Goal: Transaction & Acquisition: Book appointment/travel/reservation

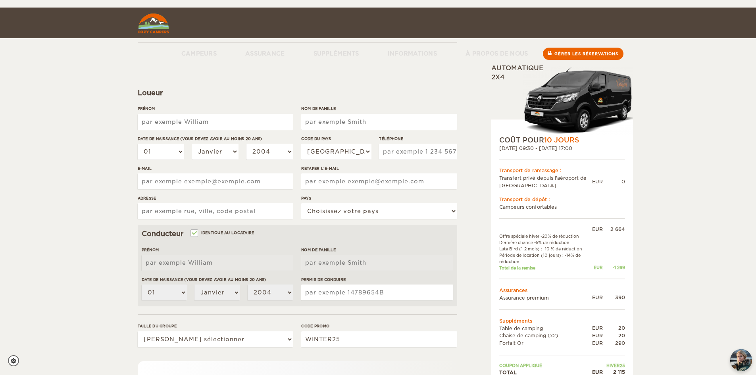
scroll to position [119, 0]
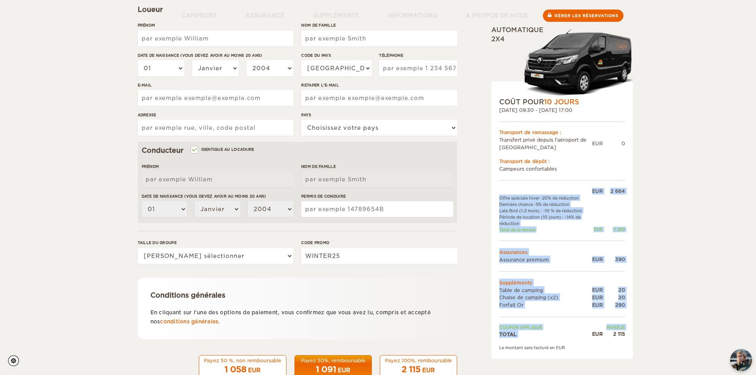
drag, startPoint x: 592, startPoint y: 331, endPoint x: 629, endPoint y: 333, distance: 36.2
click at [629, 333] on div "COÛT POUR 10 JOURS 23 sept. 2025 09:30 - 02 oct. 2025 17:00 Transport de ramass…" at bounding box center [562, 219] width 142 height 277
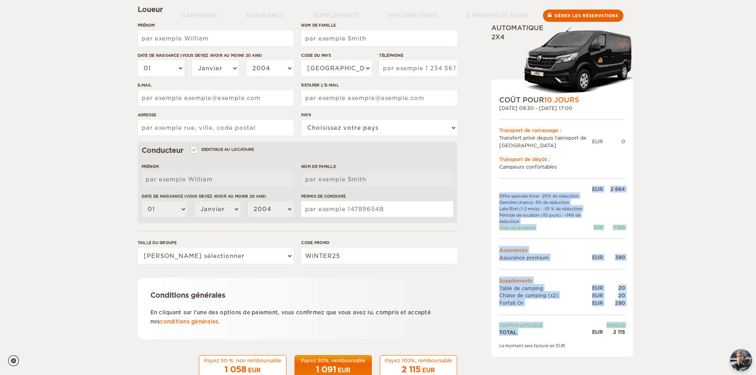
scroll to position [0, 0]
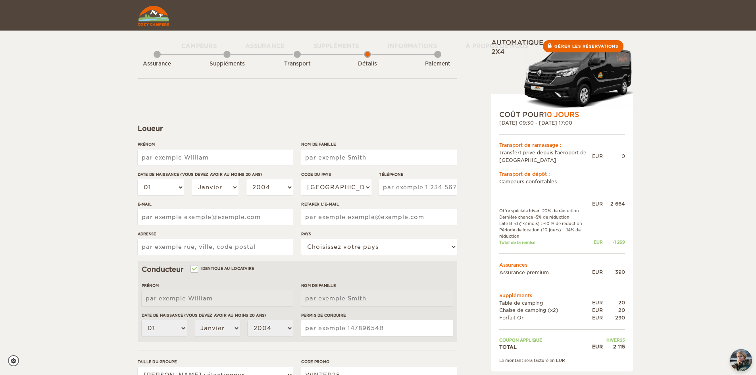
click at [158, 54] on div "Menu Campeurs Camping-cars 4×4 Islandais haut de gamme Camping-cars standard Ca…" at bounding box center [378, 30] width 490 height 61
click at [250, 157] on input "Prénom" at bounding box center [216, 158] width 156 height 16
type input "Maryline"
type input "Robichaud"
type input "4383506107"
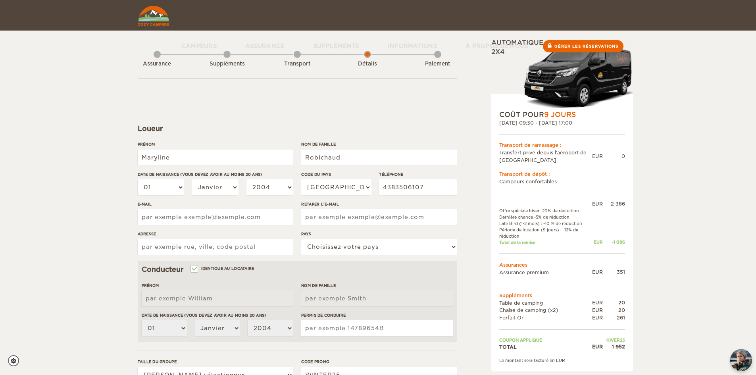
type input "mary.robichaud2000@gmail.com"
type input "14766 Rue Jean Simon"
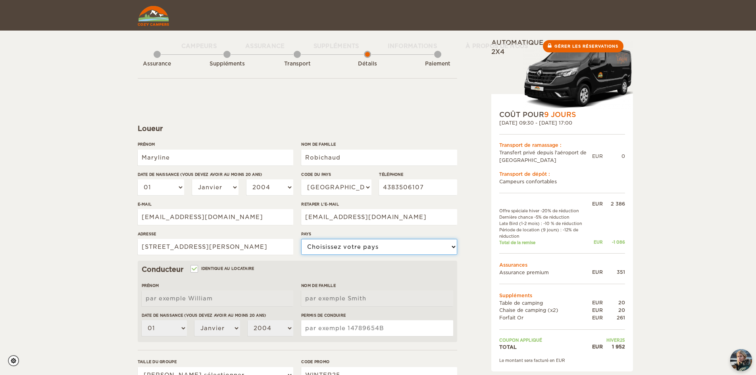
select select "38"
type input "Maryline"
type input "Robichaud"
click at [231, 188] on select "Janvier Février Mars Avril Peut Juin Juillet Août Septembre Octobre Novembre Dé…" at bounding box center [215, 187] width 47 height 16
select select "02"
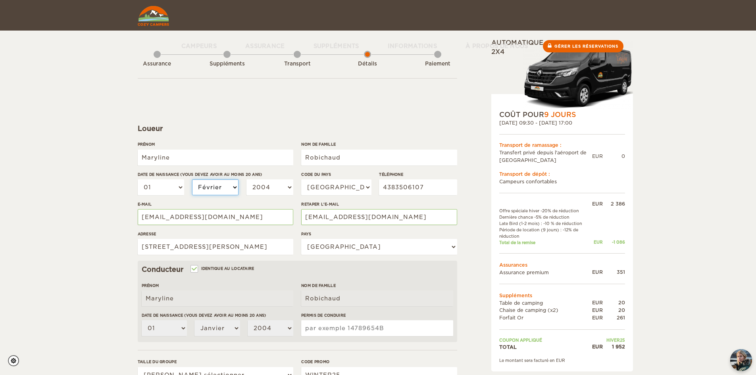
click at [192, 179] on select "Janvier Février Mars Avril Peut Juin Juillet Août Septembre Octobre Novembre Dé…" at bounding box center [215, 187] width 47 height 16
select select "02"
drag, startPoint x: 265, startPoint y: 186, endPoint x: 276, endPoint y: 188, distance: 11.7
click at [265, 186] on select "2004 2003 2002 2001 2000 1999 1998 1997 1996 1995 1994 1993 1992 1991 1990 1989…" at bounding box center [269, 187] width 47 height 16
select select "2000"
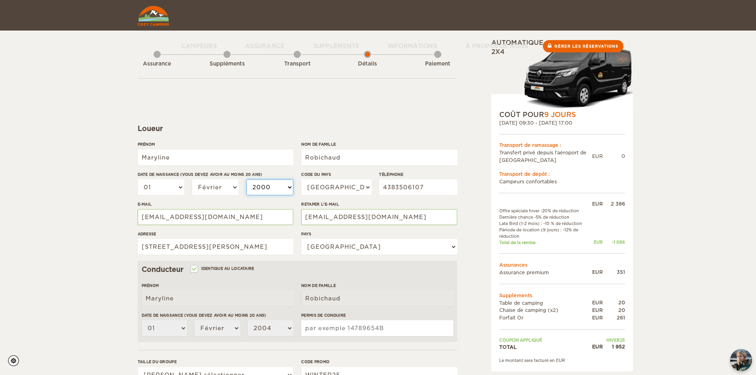
click at [246, 179] on select "2004 2003 2002 2001 2000 1999 1998 1997 1996 1995 1994 1993 1992 1991 1990 1989…" at bounding box center [269, 187] width 47 height 16
select select "2000"
click at [360, 184] on select "États-Unis (+1) Royaume-Uni (+44) Allemagne (+49) Algérie (+213) Andorre (+376)…" at bounding box center [336, 187] width 70 height 16
select select "1"
click at [301, 179] on select "États-Unis (+1) Royaume-Uni (+44) Allemagne (+49) Algérie (+213) Andorre (+376)…" at bounding box center [336, 187] width 70 height 16
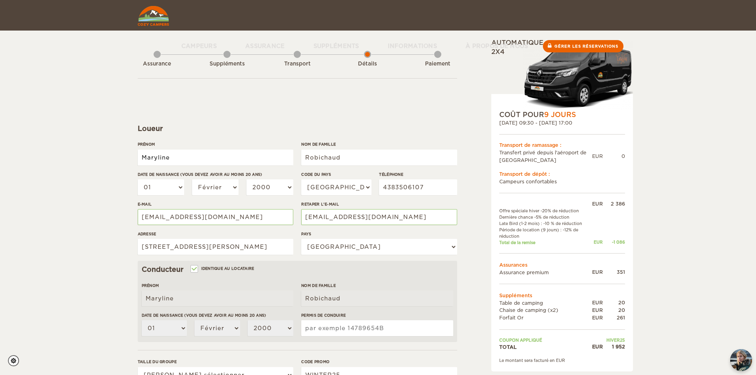
click at [199, 156] on input "Maryline" at bounding box center [216, 158] width 156 height 16
click at [89, 157] on div "Développer Effondrement Total 1 952 EUR Automatique 2x4 COÛT POUR 9 JOURS 24 se…" at bounding box center [378, 258] width 756 height 516
click at [192, 267] on input "Identique au locataire" at bounding box center [193, 269] width 5 height 5
checkbox input "false"
select select
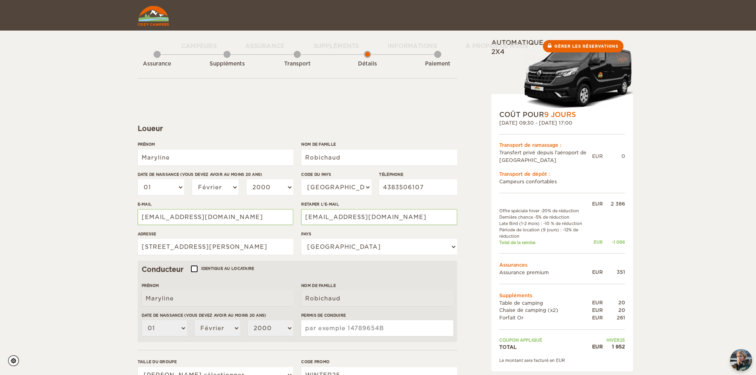
select select
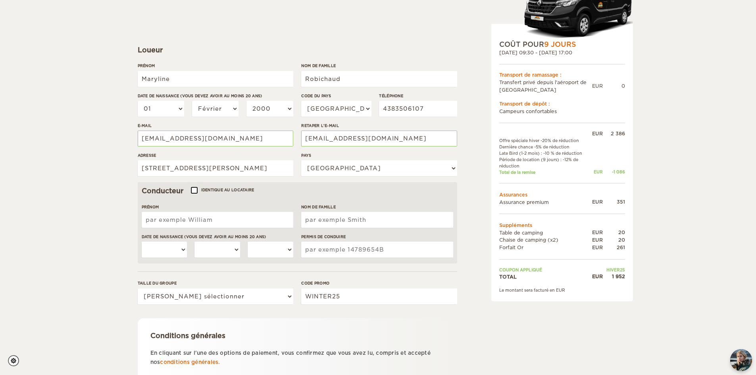
scroll to position [79, 0]
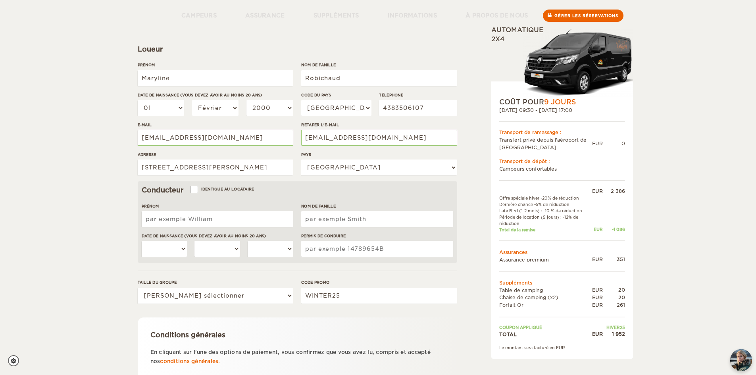
click at [207, 219] on input "Prénom" at bounding box center [218, 219] width 152 height 16
click at [487, 166] on div "Développer Effondrement Total 1 952 EUR Automatique 2x4 COÛT POUR 9 JOURS 24 se…" at bounding box center [542, 193] width 154 height 469
click at [254, 224] on input "Prénom" at bounding box center [218, 219] width 152 height 16
type input "lou"
click at [351, 223] on input "Nom de famille" at bounding box center [377, 219] width 152 height 16
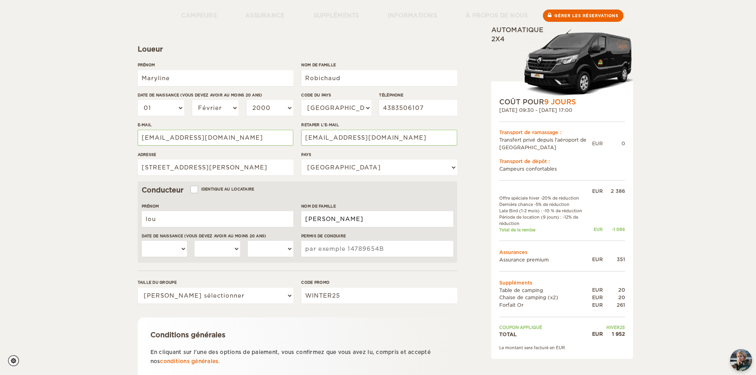
type input "beaudry sanscartier"
click at [181, 246] on select "01 02 03 04 05 06 07 08 09 10 11 12 13 14 15 16 17 18 19 20 21 22 23 24 25 26 2…" at bounding box center [165, 249] width 46 height 16
select select "20"
click at [142, 241] on select "01 02 03 04 05 06 07 08 09 10 11 12 13 14 15 16 17 18 19 20 21 22 23 24 25 26 2…" at bounding box center [165, 249] width 46 height 16
click at [225, 248] on select "Janvier Février Mars Avril Peut Juin Juillet Août Septembre Octobre Novembre Dé…" at bounding box center [217, 249] width 46 height 16
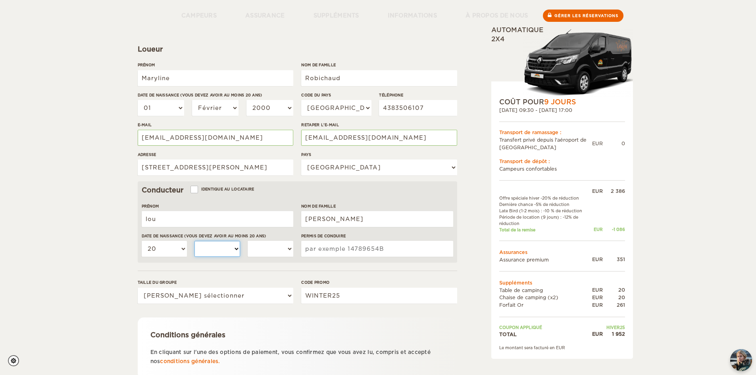
select select "06"
click at [194, 241] on select "Janvier Février Mars Avril Peut Juin Juillet Août Septembre Octobre Novembre Dé…" at bounding box center [217, 249] width 46 height 16
click at [178, 242] on select "01 02 03 04 05 06 07 08 09 10 11 12 13 14 15 16 17 18 19 20 21 22 23 24 25 26 2…" at bounding box center [165, 249] width 46 height 16
select select "19"
click at [142, 241] on select "01 02 03 04 05 06 07 08 09 10 11 12 13 14 15 16 17 18 19 20 21 22 23 24 25 26 2…" at bounding box center [165, 249] width 46 height 16
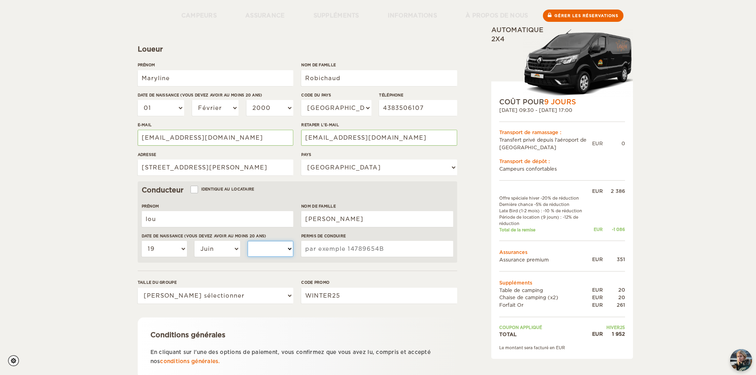
click at [280, 249] on select "2004 2003 2002 2001 2000 1999 1998 1997 1996 1995 1994 1993 1992 1991 1990 1989…" at bounding box center [271, 249] width 46 height 16
select select "2000"
click at [248, 241] on select "2004 2003 2002 2001 2000 1999 1998 1997 1996 1995 1994 1993 1992 1991 1990 1989…" at bounding box center [271, 249] width 46 height 16
click at [367, 255] on input "Permis de conduire" at bounding box center [377, 249] width 152 height 16
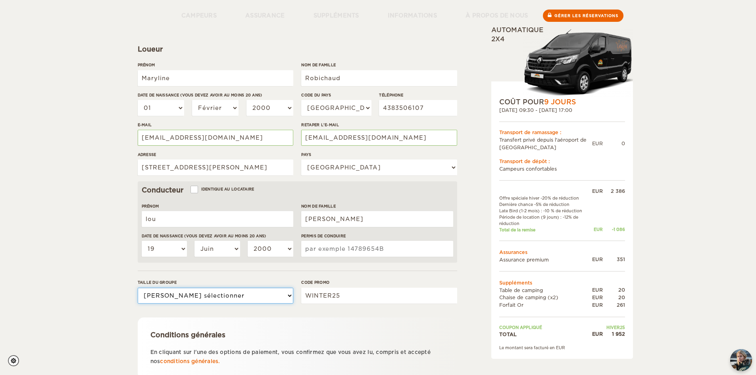
click at [221, 296] on select "Veuillez sélectionner 1 2" at bounding box center [216, 296] width 156 height 16
select select "2"
click at [138, 288] on select "Veuillez sélectionner 1 2" at bounding box center [216, 296] width 156 height 16
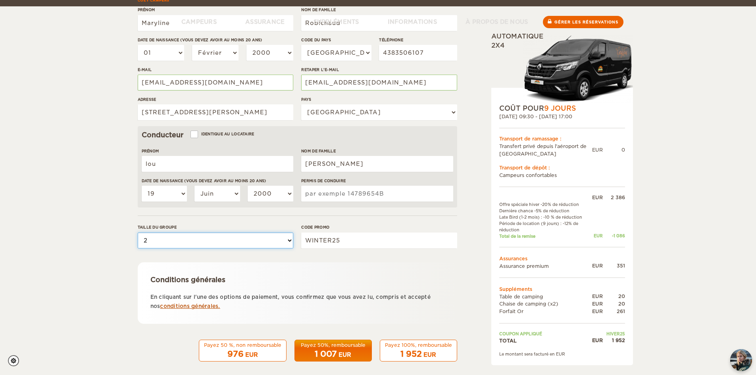
scroll to position [141, 0]
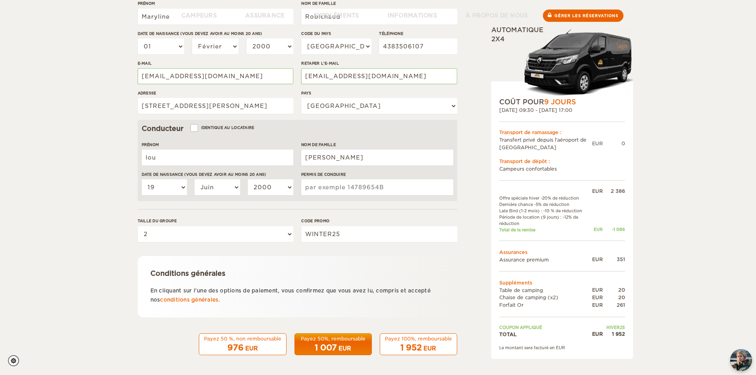
click at [402, 341] on font "Payez 100%, remboursable" at bounding box center [418, 339] width 67 height 6
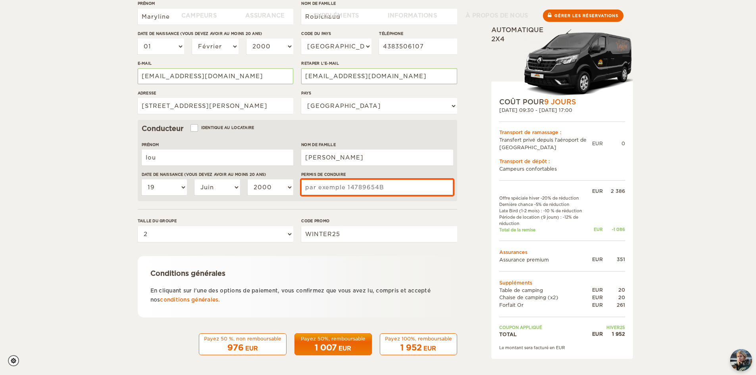
click at [364, 188] on input "Permis de conduire" at bounding box center [377, 187] width 152 height 16
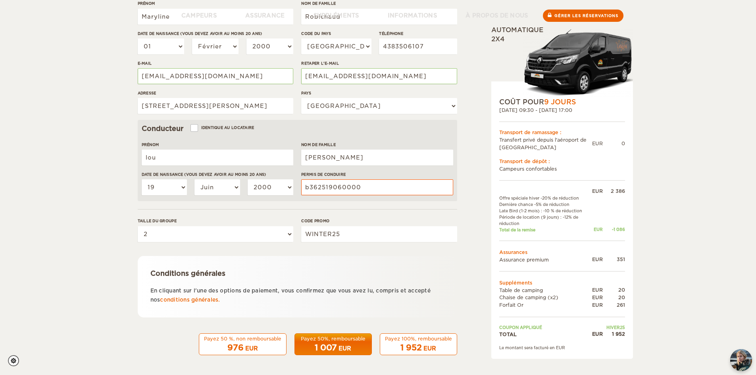
drag, startPoint x: 500, startPoint y: 227, endPoint x: 438, endPoint y: 264, distance: 72.4
drag, startPoint x: 438, startPoint y: 264, endPoint x: 355, endPoint y: 267, distance: 82.6
click at [355, 267] on div "Conditions générales En cliquant sur l'une des options de paiement, vous confir…" at bounding box center [297, 287] width 319 height 62
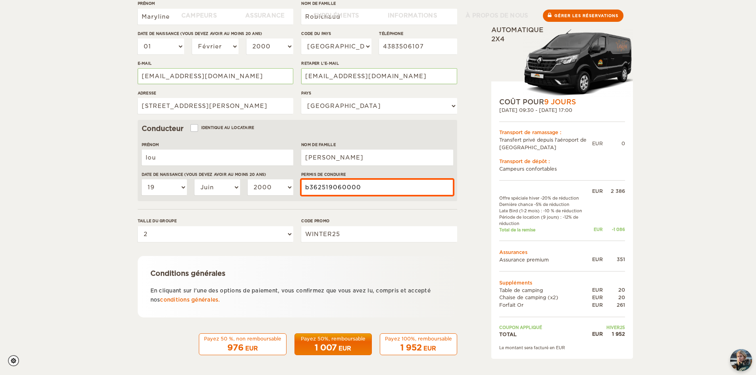
drag, startPoint x: 311, startPoint y: 187, endPoint x: 318, endPoint y: 202, distance: 17.0
click at [311, 188] on input "b362519060000" at bounding box center [377, 187] width 152 height 16
type input "B362519060000"
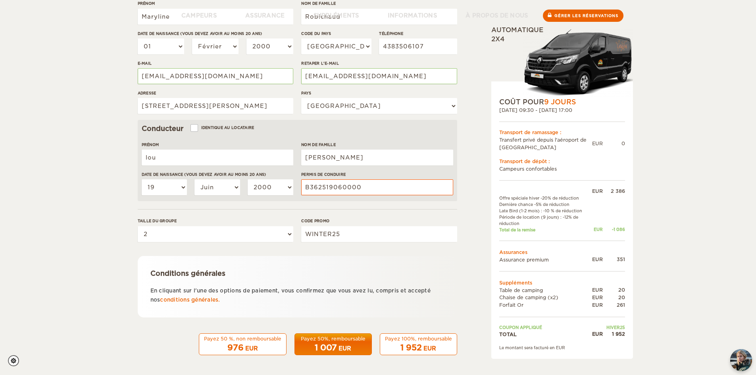
click at [401, 347] on font "1 952" at bounding box center [410, 348] width 21 height 10
drag, startPoint x: 432, startPoint y: 340, endPoint x: 427, endPoint y: 341, distance: 5.2
click at [427, 341] on font "Payez 100%, remboursable" at bounding box center [418, 339] width 67 height 6
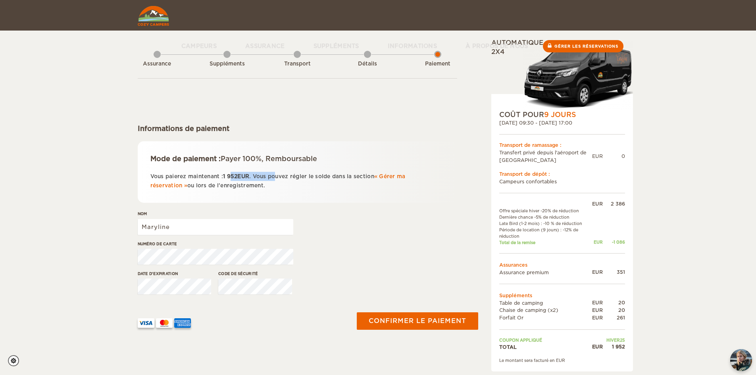
drag, startPoint x: 235, startPoint y: 172, endPoint x: 279, endPoint y: 173, distance: 44.4
click at [279, 173] on p "Vous paierez maintenant : 1 952 EUR . Vous pouvez régler le solde dans la secti…" at bounding box center [297, 181] width 294 height 19
click at [287, 186] on p "Vous paierez maintenant : 1 952 EUR . Vous pouvez régler le solde dans la secti…" at bounding box center [297, 181] width 294 height 19
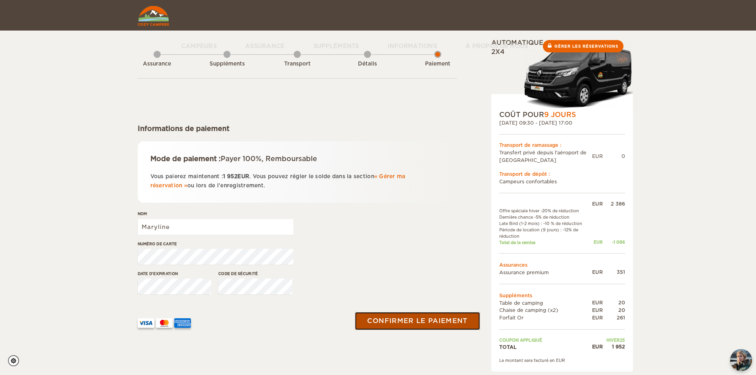
click at [442, 316] on button "Confirmer le paiement" at bounding box center [417, 321] width 125 height 18
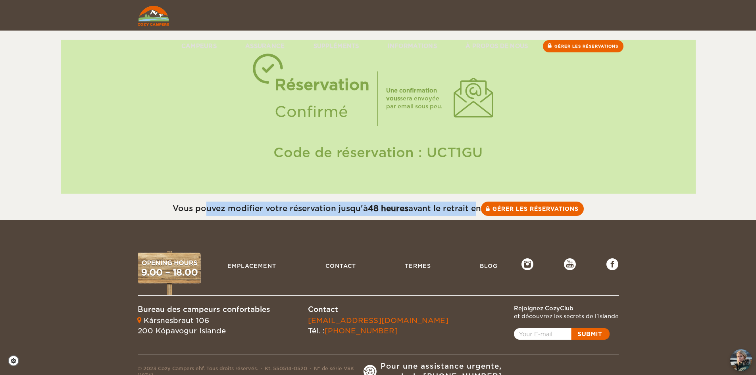
drag, startPoint x: 204, startPoint y: 207, endPoint x: 474, endPoint y: 200, distance: 269.9
click at [474, 200] on div "Vous pouvez modifier votre réservation jusqu'à 48 heures avant le retrait en Gé…" at bounding box center [378, 207] width 756 height 26
click at [574, 46] on font "Gérer les réservations" at bounding box center [586, 46] width 66 height 4
